Goal: Task Accomplishment & Management: Use online tool/utility

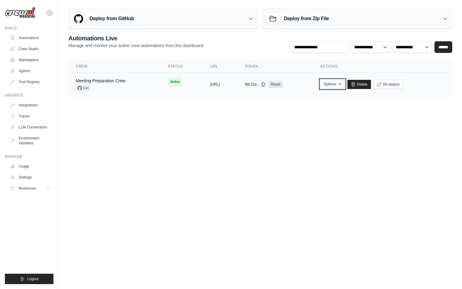
click at [345, 87] on button "Options" at bounding box center [332, 83] width 25 height 9
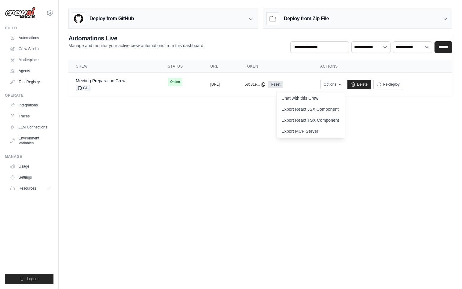
click at [230, 131] on body "pratiksatija6@gmail.com Settings Build Automations Crew Studio" at bounding box center [231, 144] width 462 height 289
click at [34, 53] on link "Crew Studio" at bounding box center [31, 49] width 46 height 10
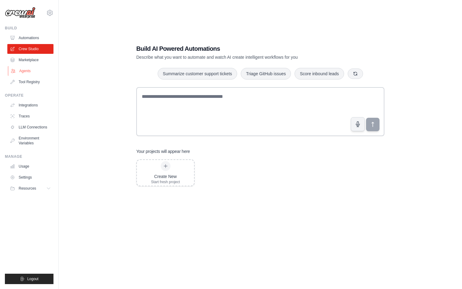
click at [39, 72] on link "Agents" at bounding box center [31, 71] width 46 height 10
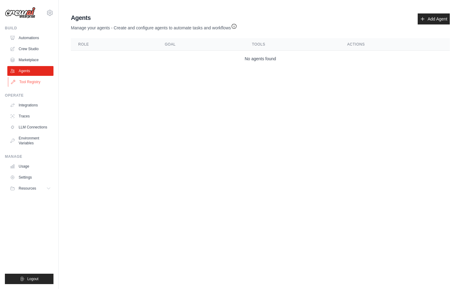
click at [40, 80] on link "Tool Registry" at bounding box center [31, 82] width 46 height 10
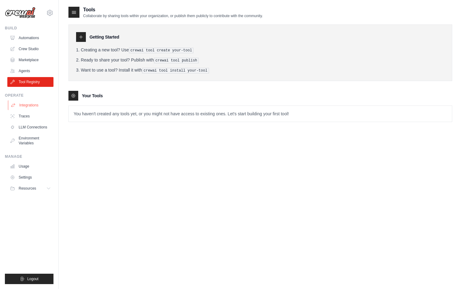
click at [40, 104] on link "Integrations" at bounding box center [31, 105] width 46 height 10
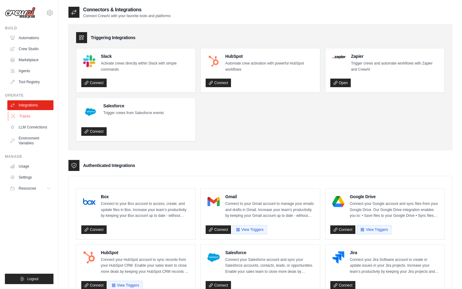
click at [43, 114] on link "Traces" at bounding box center [31, 116] width 46 height 10
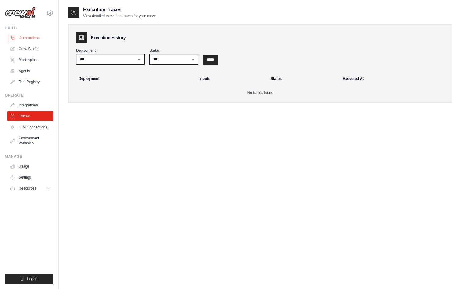
click at [40, 40] on link "Automations" at bounding box center [31, 38] width 46 height 10
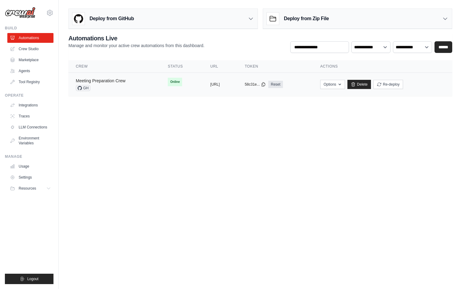
click at [106, 81] on link "Meeting Preparation Crew" at bounding box center [101, 80] width 50 height 5
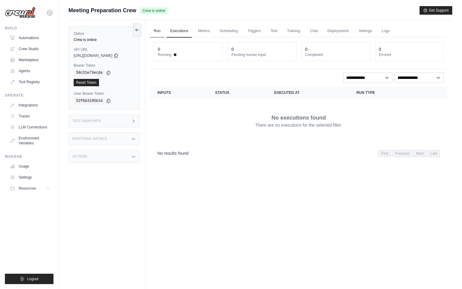
click at [155, 34] on link "Run" at bounding box center [157, 31] width 14 height 13
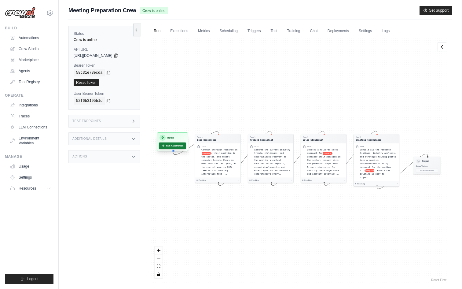
click at [171, 144] on button "Run Automation" at bounding box center [172, 145] width 27 height 7
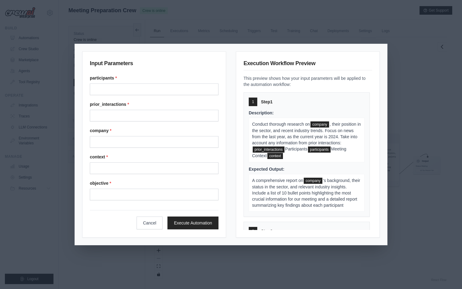
scroll to position [26, 0]
click at [133, 92] on input "Participants" at bounding box center [154, 89] width 129 height 12
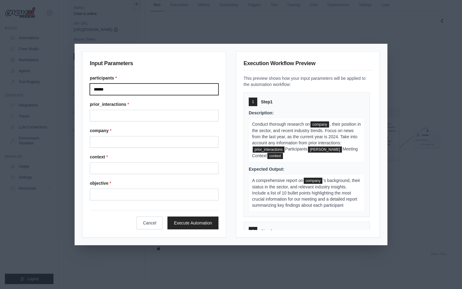
type input "******"
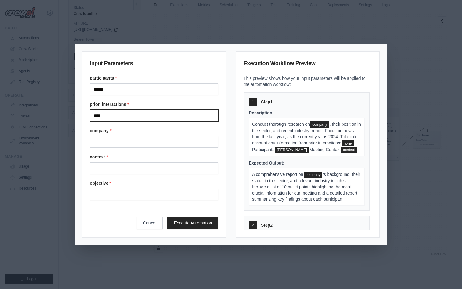
type input "****"
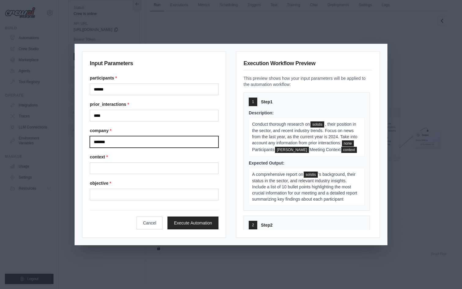
type input "*******"
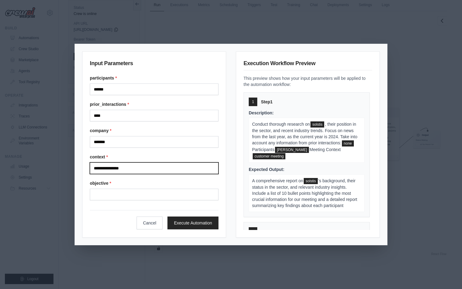
type input "**********"
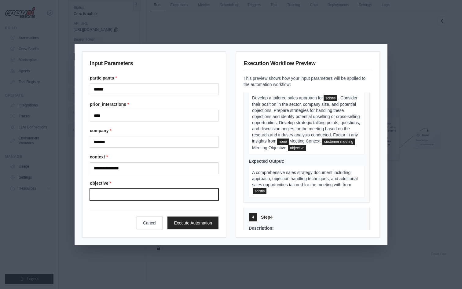
scroll to position [273, 0]
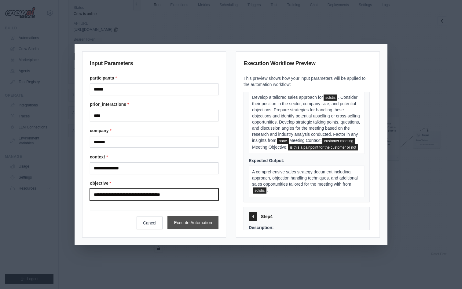
type input "**********"
click at [210, 225] on button "Execute Automation" at bounding box center [192, 222] width 51 height 13
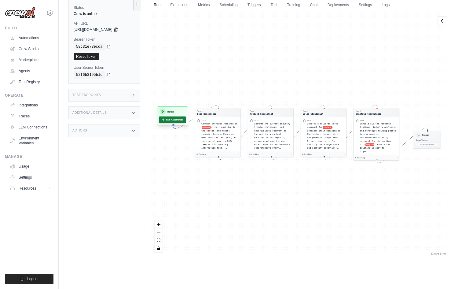
click at [170, 121] on button "Run Automation" at bounding box center [172, 119] width 27 height 7
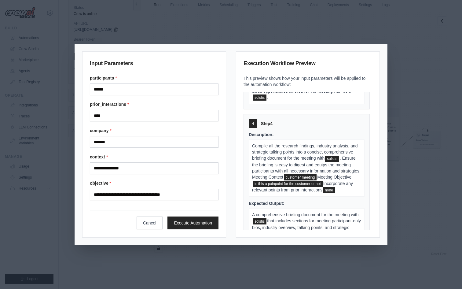
scroll to position [387, 0]
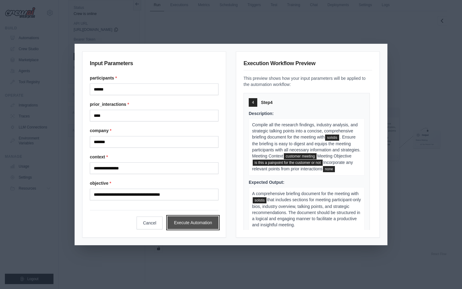
click at [196, 220] on button "Execute Automation" at bounding box center [192, 222] width 51 height 13
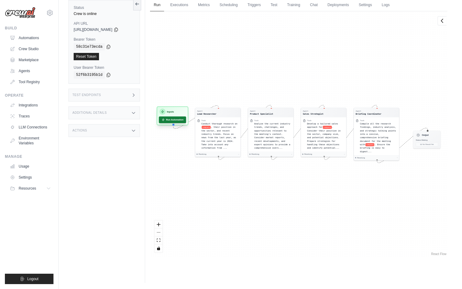
click at [174, 120] on button "Run Automation" at bounding box center [172, 119] width 27 height 7
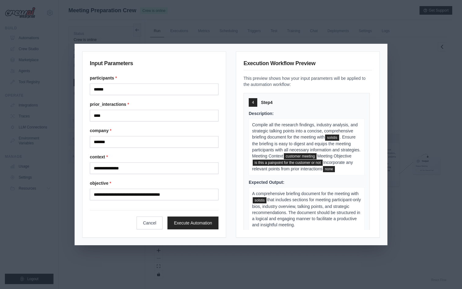
scroll to position [26, 0]
click at [209, 223] on button "Execute Automation" at bounding box center [192, 222] width 51 height 13
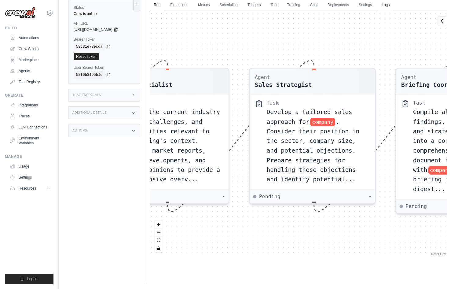
scroll to position [0, 0]
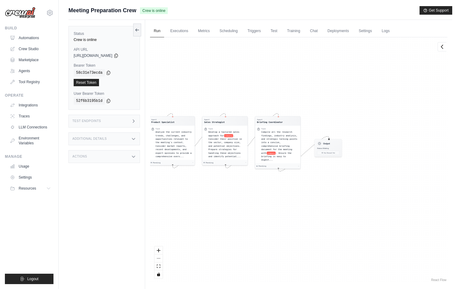
drag, startPoint x: 244, startPoint y: 202, endPoint x: 214, endPoint y: 202, distance: 30.3
click at [214, 202] on div "Agent Lead Researcher Task Conduct thorough research on company , their positio…" at bounding box center [298, 159] width 297 height 245
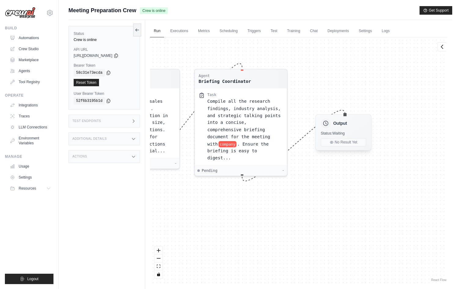
click at [336, 133] on span "Status: Waiting" at bounding box center [333, 133] width 24 height 4
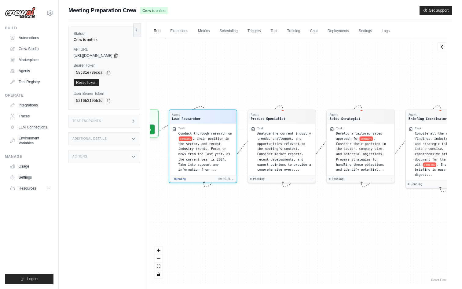
drag, startPoint x: 234, startPoint y: 206, endPoint x: 249, endPoint y: 206, distance: 15.3
click at [249, 206] on div "Agent Lead Researcher Task Conduct thorough research on company , their positio…" at bounding box center [298, 159] width 297 height 245
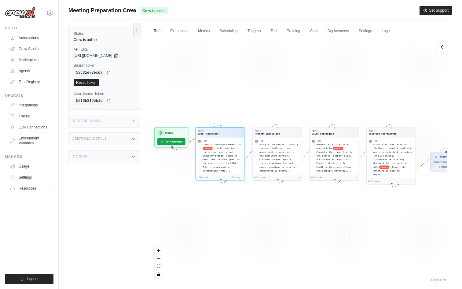
drag, startPoint x: 240, startPoint y: 199, endPoint x: 274, endPoint y: 201, distance: 34.6
click at [274, 201] on div "Agent Lead Researcher Task Conduct thorough research on company , their positio…" at bounding box center [298, 159] width 297 height 245
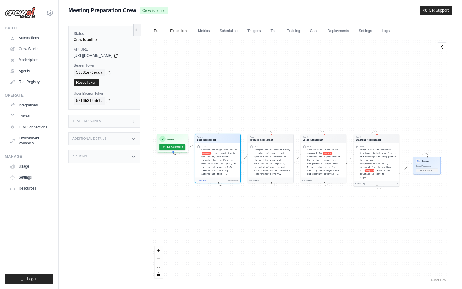
click at [178, 34] on link "Executions" at bounding box center [179, 31] width 25 height 13
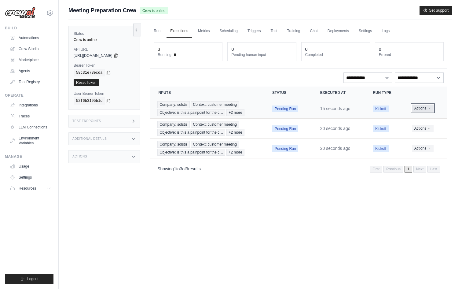
click at [422, 107] on button "Actions" at bounding box center [423, 108] width 22 height 7
click at [418, 115] on link "View Details" at bounding box center [420, 120] width 39 height 10
click at [205, 32] on link "Metrics" at bounding box center [203, 31] width 19 height 13
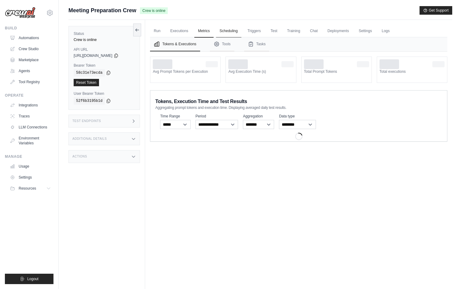
click at [231, 32] on link "Scheduling" at bounding box center [228, 31] width 25 height 13
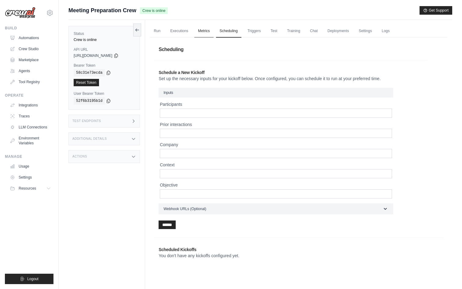
click at [205, 28] on link "Metrics" at bounding box center [203, 31] width 19 height 13
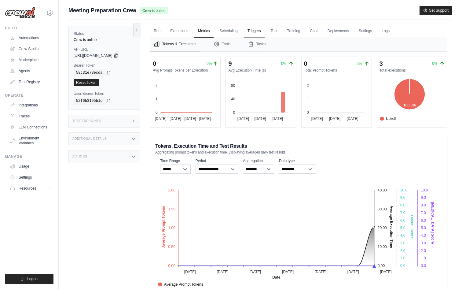
click at [254, 31] on link "Triggers" at bounding box center [254, 31] width 21 height 13
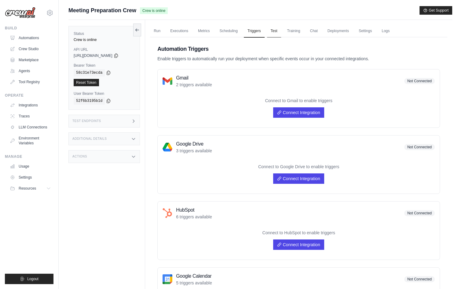
click at [275, 33] on link "Test" at bounding box center [274, 31] width 14 height 13
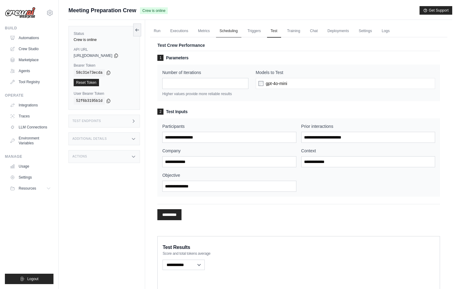
click at [226, 35] on link "Scheduling" at bounding box center [228, 31] width 25 height 13
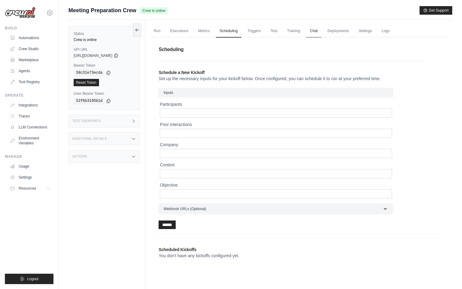
click at [318, 31] on link "Chat" at bounding box center [313, 31] width 15 height 13
click at [333, 31] on link "Deployments" at bounding box center [338, 31] width 29 height 13
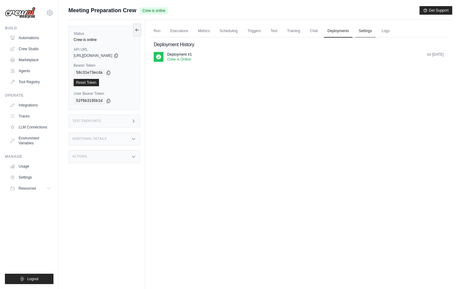
click at [362, 31] on link "Settings" at bounding box center [365, 31] width 20 height 13
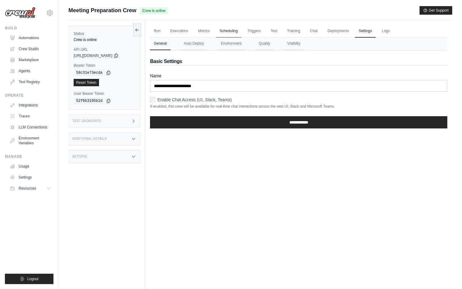
click at [224, 31] on link "Scheduling" at bounding box center [228, 31] width 25 height 13
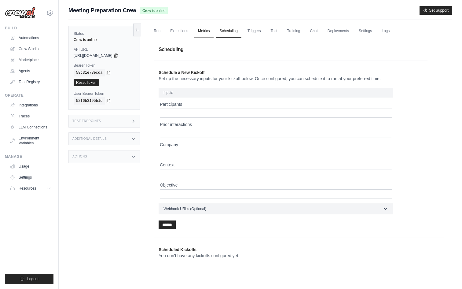
click at [208, 31] on link "Metrics" at bounding box center [203, 31] width 19 height 13
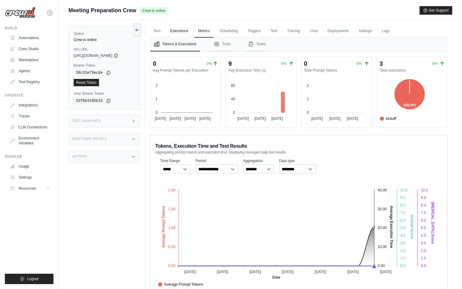
click at [181, 31] on link "Executions" at bounding box center [179, 31] width 25 height 13
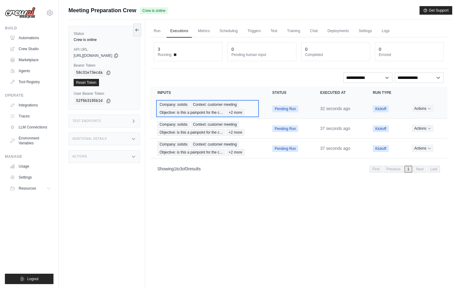
click at [214, 107] on span "Context: customer meeting" at bounding box center [215, 104] width 48 height 7
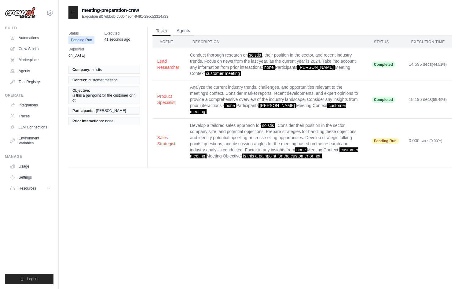
click at [186, 33] on button "Agents" at bounding box center [183, 30] width 21 height 9
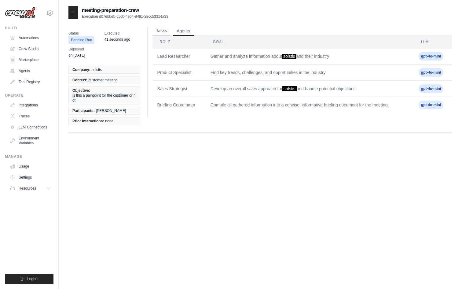
click at [162, 31] on button "Tasks" at bounding box center [162, 30] width 18 height 9
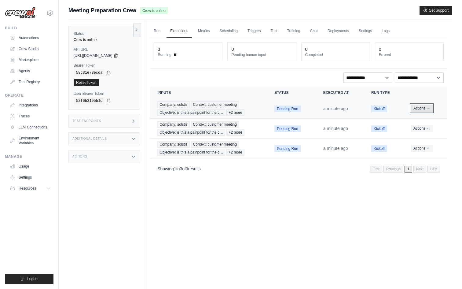
click at [431, 107] on button "Actions" at bounding box center [422, 108] width 22 height 7
click at [162, 26] on link "Run" at bounding box center [157, 31] width 14 height 13
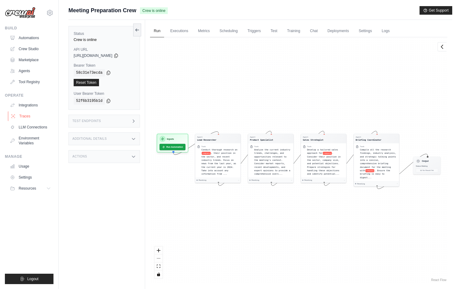
click at [35, 114] on link "Traces" at bounding box center [31, 116] width 46 height 10
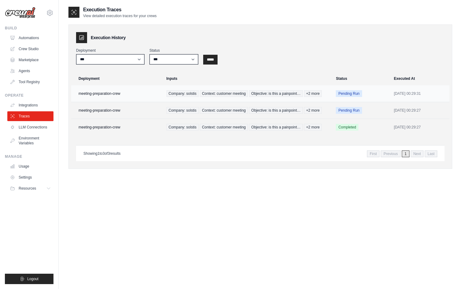
click at [135, 90] on td "meeting-preparation-crew" at bounding box center [117, 93] width 92 height 17
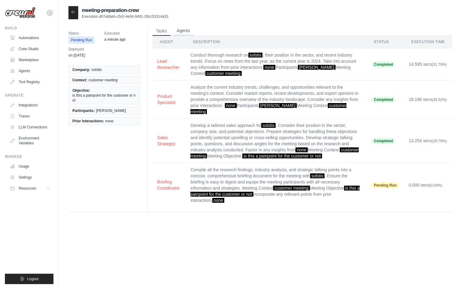
click at [179, 31] on button "Agents" at bounding box center [183, 30] width 21 height 9
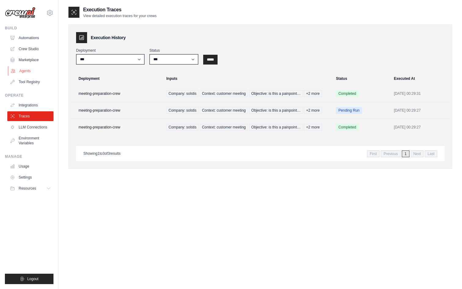
click at [31, 70] on link "Agents" at bounding box center [31, 71] width 46 height 10
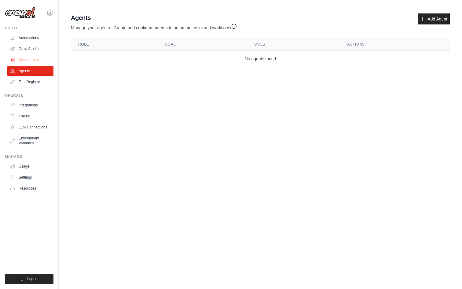
click at [35, 58] on link "Marketplace" at bounding box center [31, 60] width 46 height 10
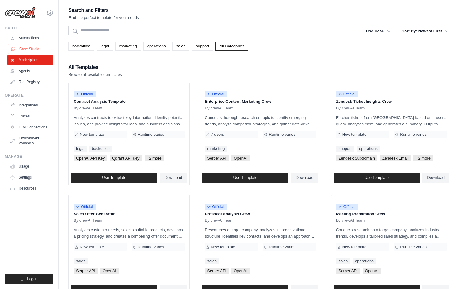
click at [39, 51] on link "Crew Studio" at bounding box center [31, 49] width 46 height 10
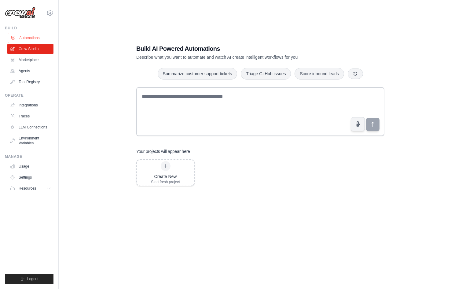
click at [40, 37] on link "Automations" at bounding box center [31, 38] width 46 height 10
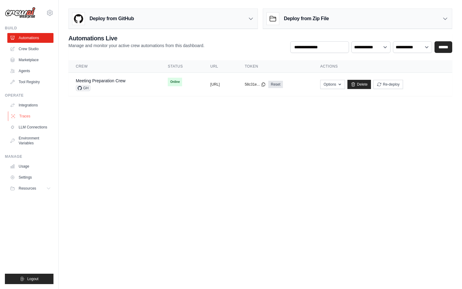
click at [37, 116] on link "Traces" at bounding box center [31, 116] width 46 height 10
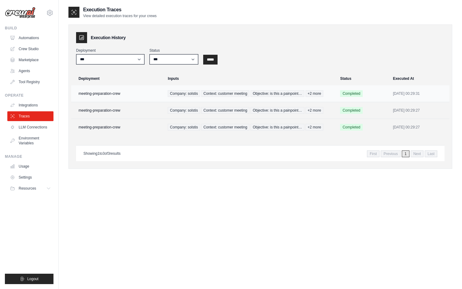
click at [127, 94] on td "meeting-preparation-crew" at bounding box center [117, 93] width 93 height 17
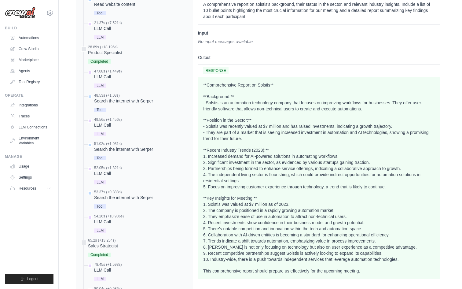
scroll to position [392, 0]
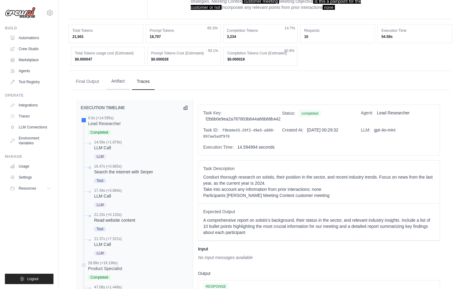
click at [125, 81] on button "Artifact" at bounding box center [117, 81] width 23 height 17
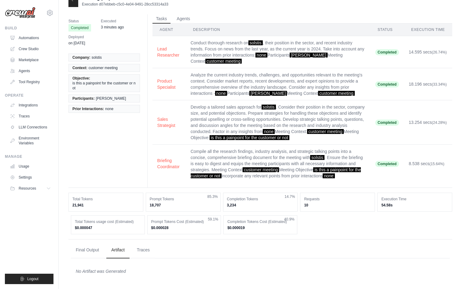
scroll to position [0, 0]
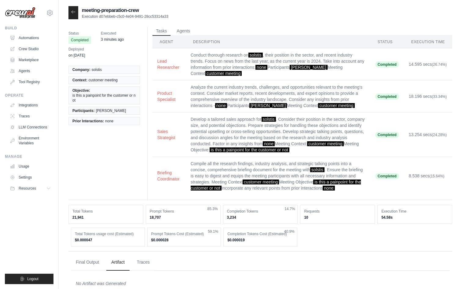
click at [192, 69] on td "Conduct thorough research on solstis , their position in the sector, and recent…" at bounding box center [278, 64] width 185 height 32
click at [227, 61] on td "Conduct thorough research on solstis , their position in the sector, and recent…" at bounding box center [278, 64] width 185 height 32
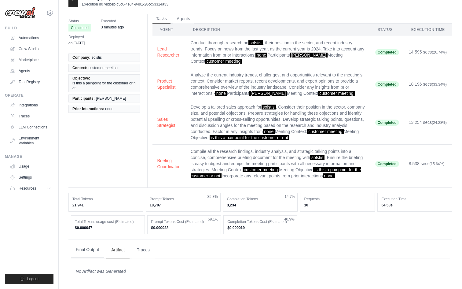
click at [90, 246] on button "Final Output" at bounding box center [87, 249] width 33 height 17
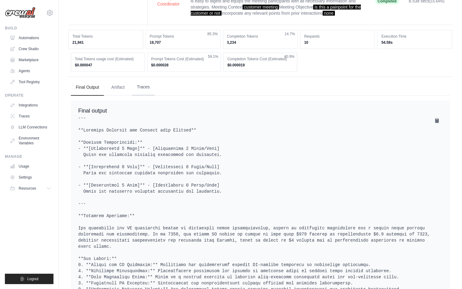
click at [145, 85] on button "Traces" at bounding box center [143, 87] width 23 height 17
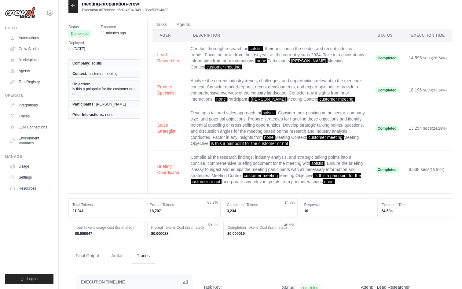
scroll to position [0, 0]
